Goal: Task Accomplishment & Management: Manage account settings

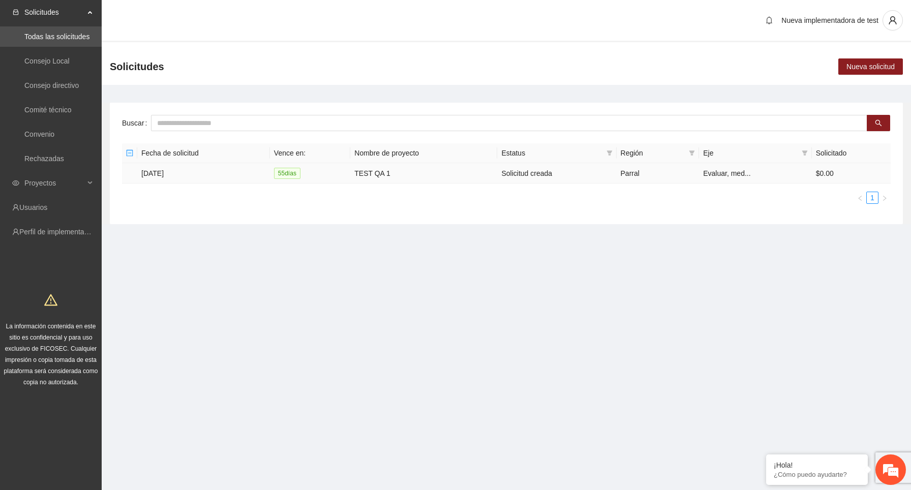
click at [165, 172] on td "[DATE]" at bounding box center [203, 173] width 133 height 20
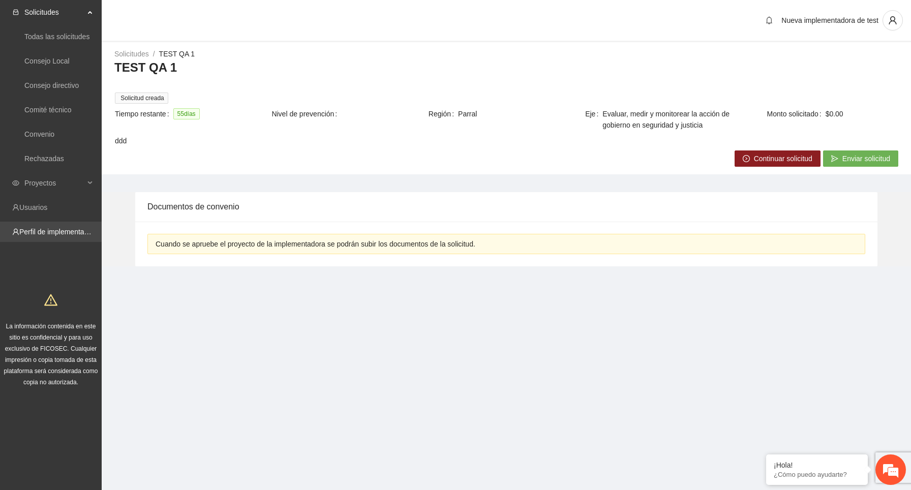
click at [69, 236] on link "Perfil de implementadora" at bounding box center [58, 232] width 79 height 8
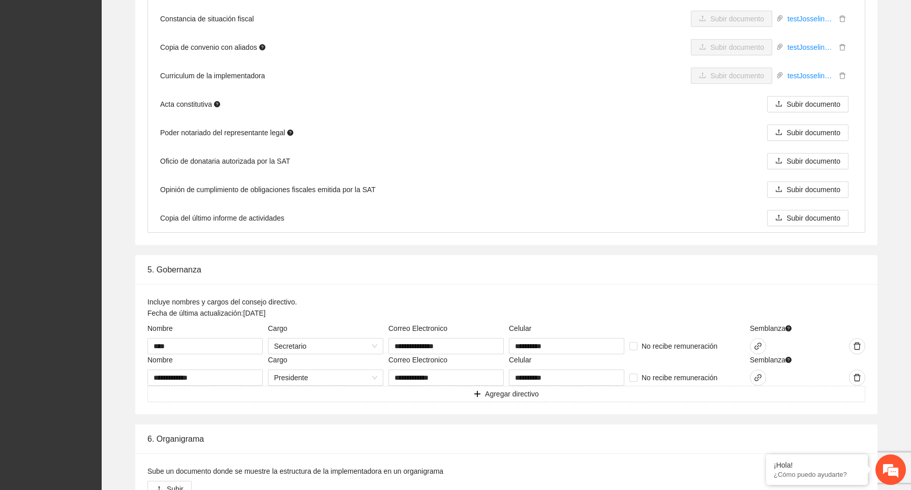
scroll to position [1472, 0]
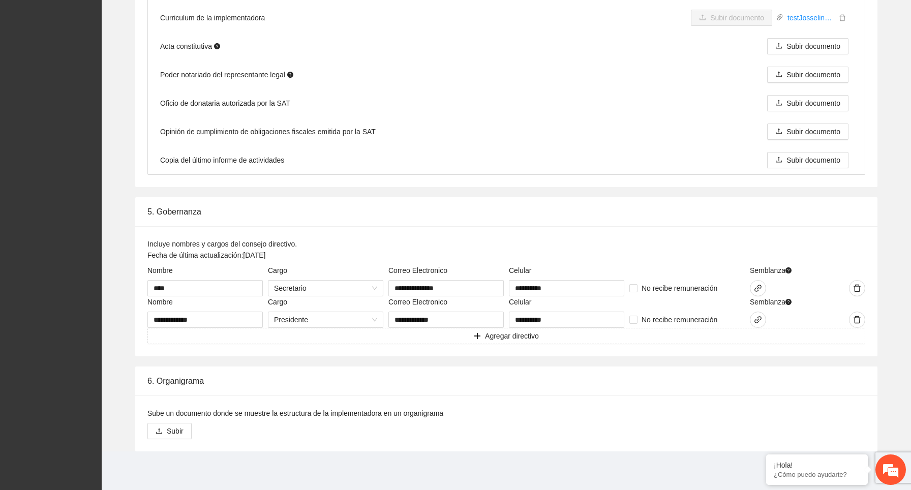
click at [303, 256] on div "Incluye nombres y cargos del consejo directivo. Fecha de última actualización: …" at bounding box center [506, 251] width 718 height 26
click at [223, 284] on input "****" at bounding box center [204, 288] width 115 height 16
type input "********"
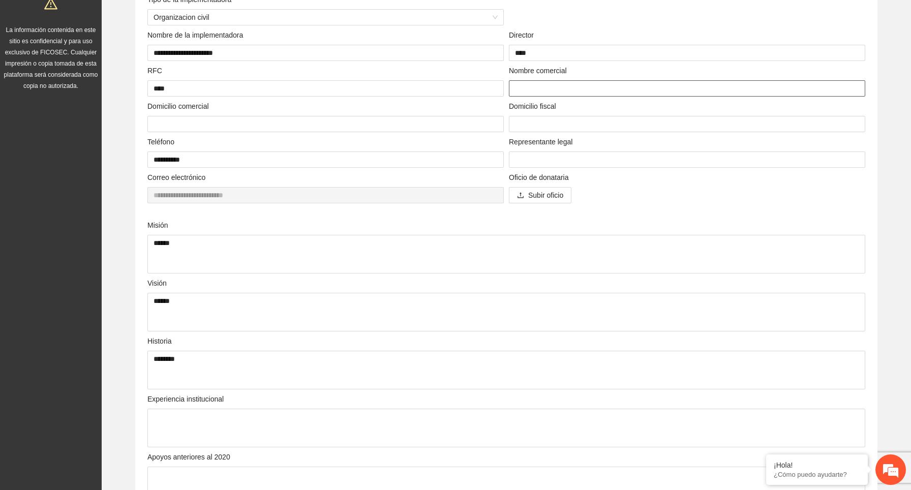
scroll to position [0, 0]
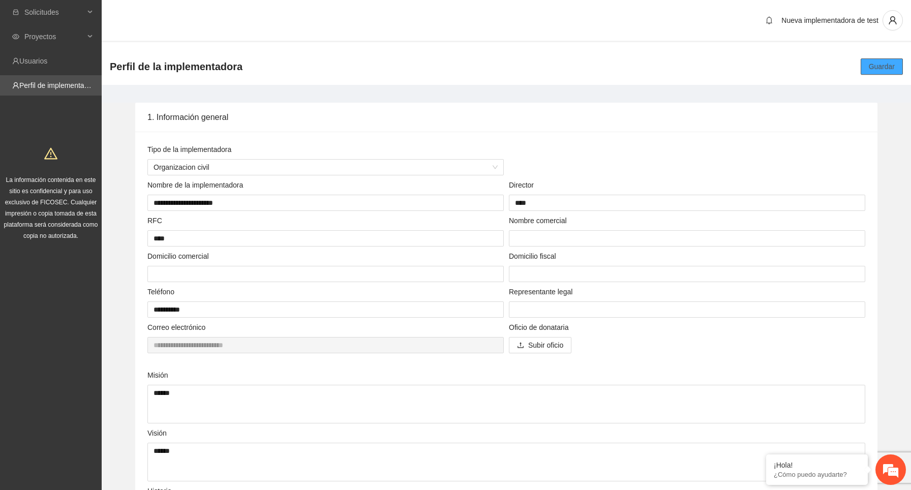
click at [886, 63] on span "Guardar" at bounding box center [881, 66] width 26 height 11
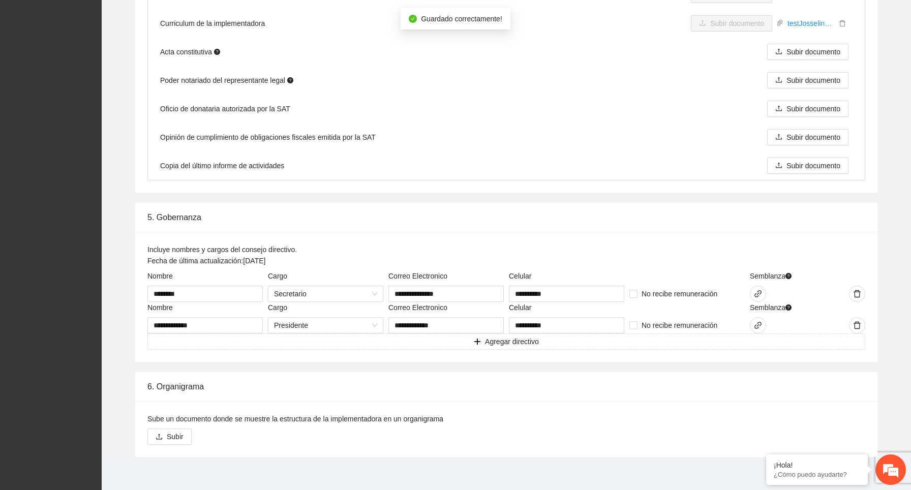
scroll to position [1472, 0]
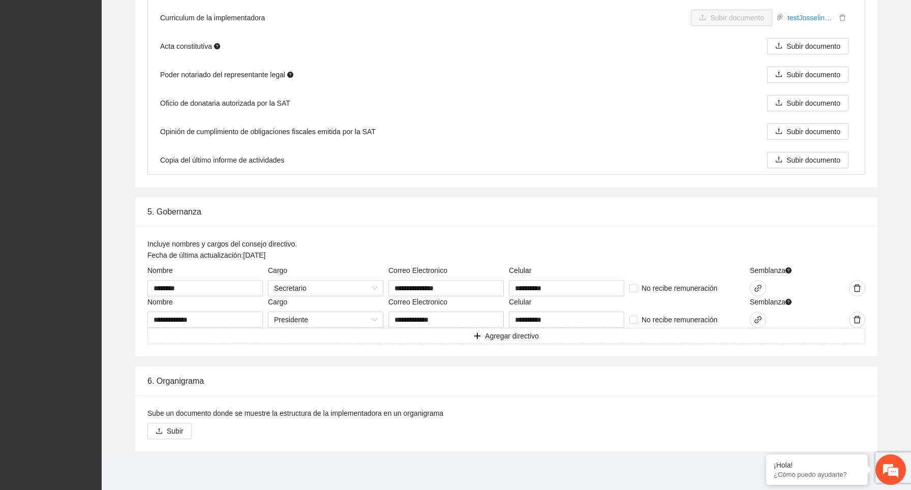
click at [437, 239] on div "Incluye nombres y cargos del consejo directivo. Fecha de última actualización: …" at bounding box center [506, 251] width 718 height 26
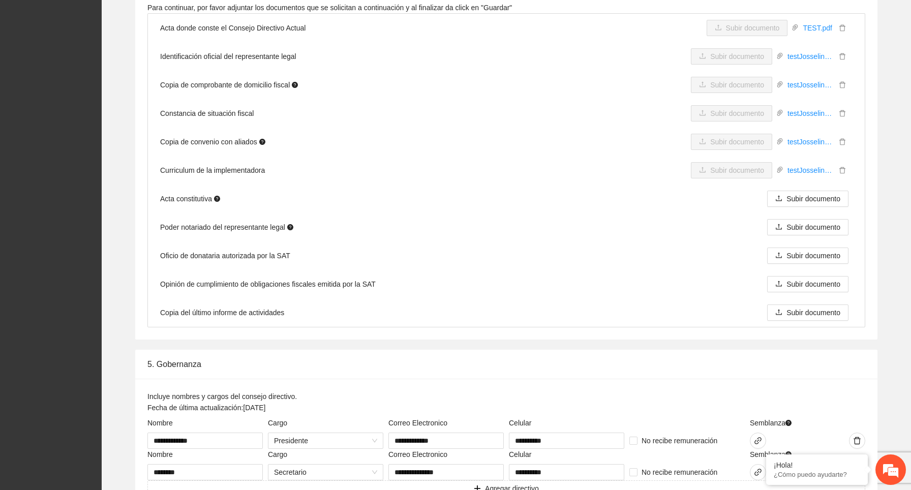
scroll to position [1472, 0]
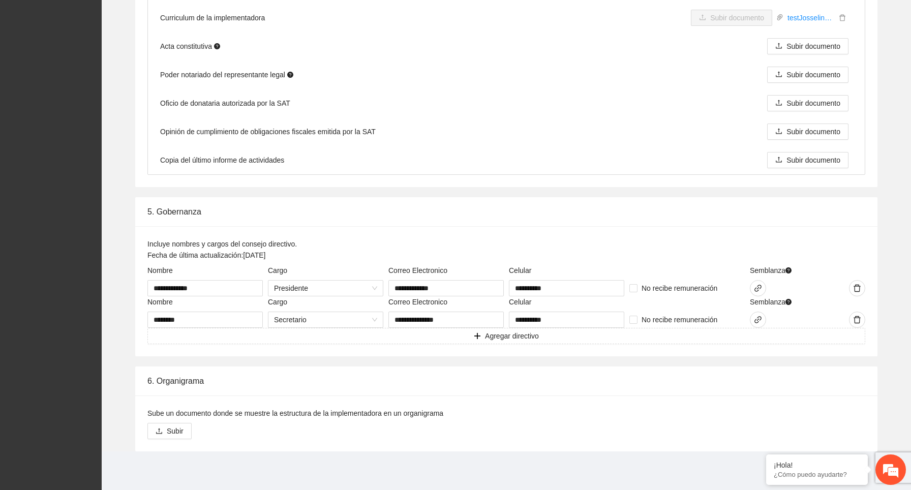
click at [324, 253] on div "Incluye nombres y cargos del consejo directivo. Fecha de última actualización: …" at bounding box center [506, 251] width 718 height 26
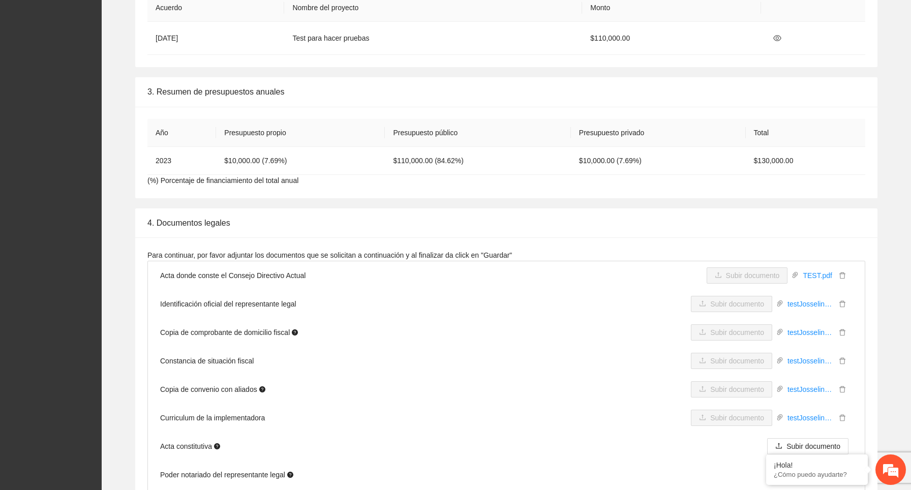
scroll to position [1472, 0]
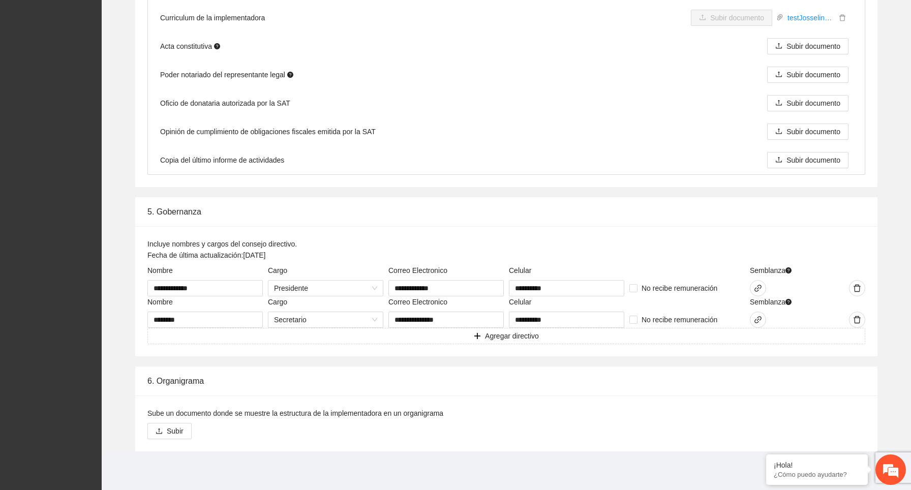
drag, startPoint x: 309, startPoint y: 255, endPoint x: 152, endPoint y: 256, distance: 157.5
click at [152, 256] on div "Incluye nombres y cargos del consejo directivo. Fecha de última actualización: …" at bounding box center [506, 251] width 718 height 26
click at [345, 224] on div "5. Gobernanza" at bounding box center [506, 211] width 718 height 29
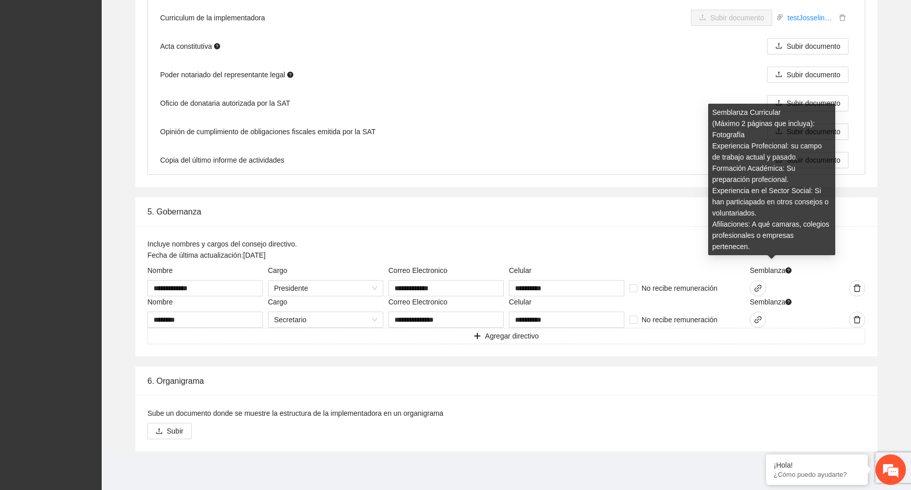
click at [791, 270] on icon "question-circle" at bounding box center [788, 270] width 6 height 6
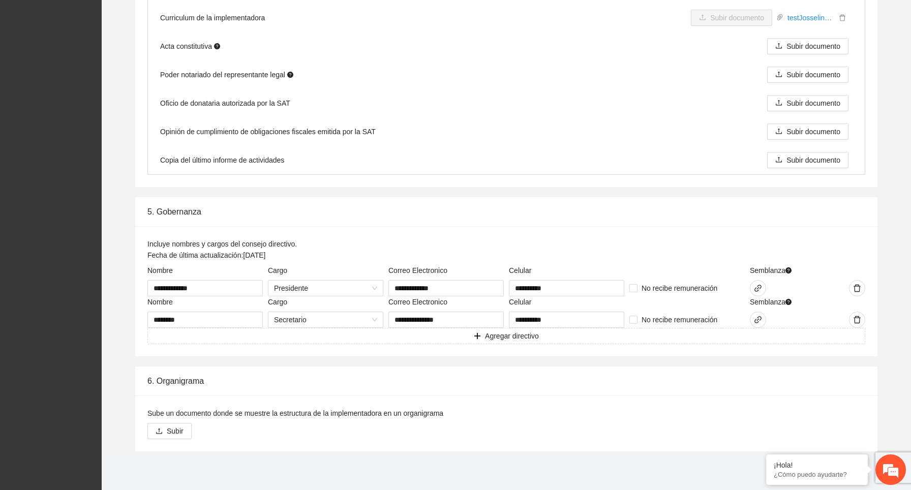
click at [642, 258] on div "Incluye nombres y cargos del consejo directivo. Fecha de última actualización: …" at bounding box center [506, 251] width 718 height 26
click at [755, 287] on icon "link" at bounding box center [758, 288] width 8 height 8
click at [494, 228] on div "**********" at bounding box center [506, 291] width 742 height 130
click at [760, 286] on icon "link" at bounding box center [758, 288] width 8 height 8
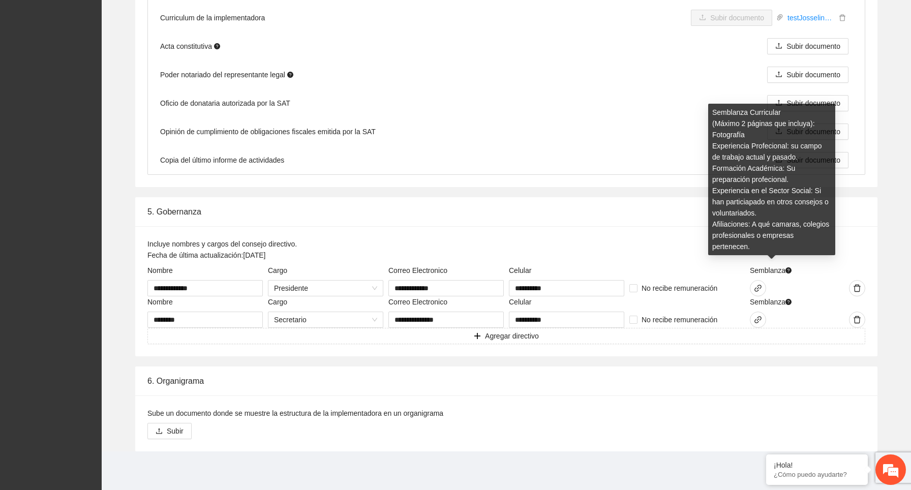
click at [789, 267] on span "Semblanza" at bounding box center [771, 270] width 42 height 11
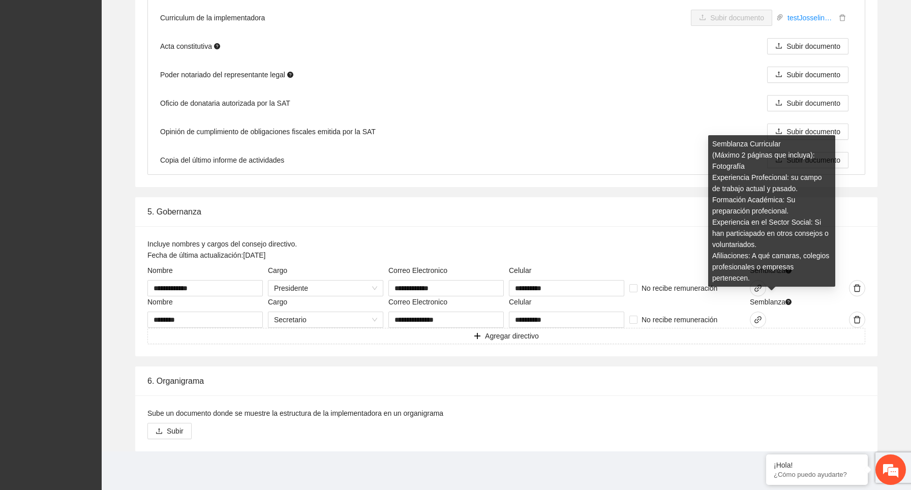
click at [760, 289] on div "Semblanza Curricular (Máximo 2 páginas que incluya): Fotografía Experiencia Pro…" at bounding box center [771, 214] width 127 height 159
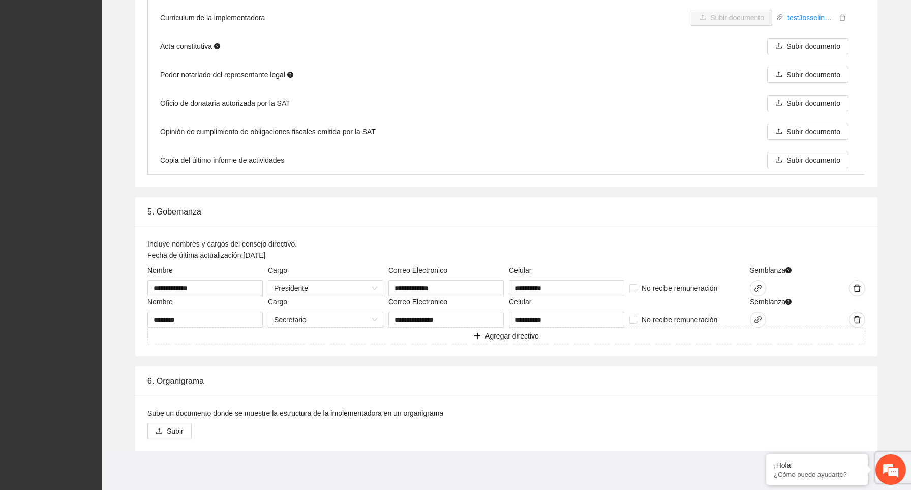
click at [653, 223] on div "5. Gobernanza" at bounding box center [506, 211] width 718 height 29
click at [758, 287] on icon "link" at bounding box center [758, 288] width 8 height 8
click at [643, 223] on div "5. Gobernanza" at bounding box center [506, 211] width 718 height 29
